Goal: Find specific page/section: Find specific page/section

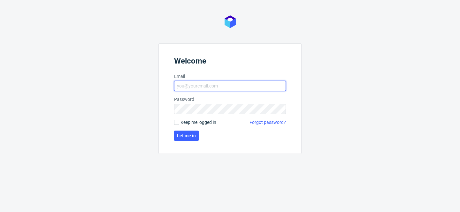
type input "[PERSON_NAME][EMAIL_ADDRESS][PERSON_NAME][DOMAIN_NAME]"
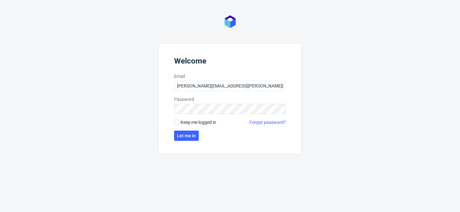
click at [204, 125] on span "Keep me logged in" at bounding box center [198, 122] width 36 height 6
click at [179, 125] on input "Keep me logged in" at bounding box center [176, 122] width 5 height 5
checkbox input "true"
click at [178, 138] on span "Let me in" at bounding box center [186, 135] width 19 height 4
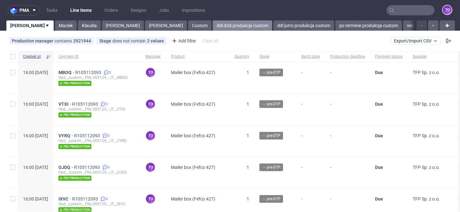
click at [213, 26] on link "ddl dziś produkcja custom" at bounding box center [242, 25] width 59 height 10
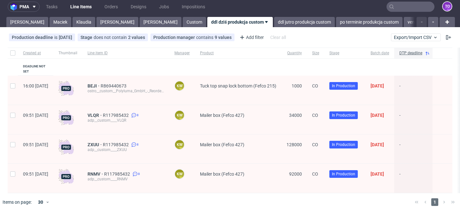
scroll to position [5, 0]
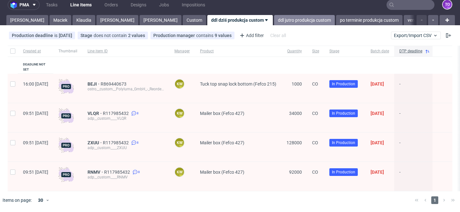
click at [274, 18] on link "ddl jutro produkcja custom" at bounding box center [304, 20] width 61 height 10
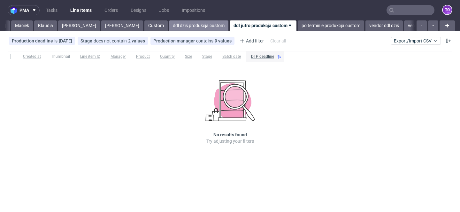
click at [169, 24] on link "ddl dziś produkcja custom" at bounding box center [198, 25] width 59 height 10
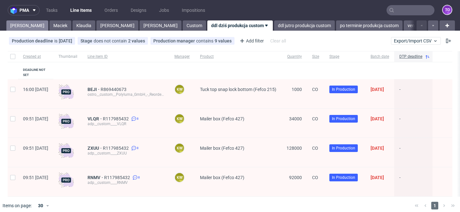
click at [17, 26] on link "[PERSON_NAME]" at bounding box center [27, 25] width 42 height 10
